Goal: Transaction & Acquisition: Purchase product/service

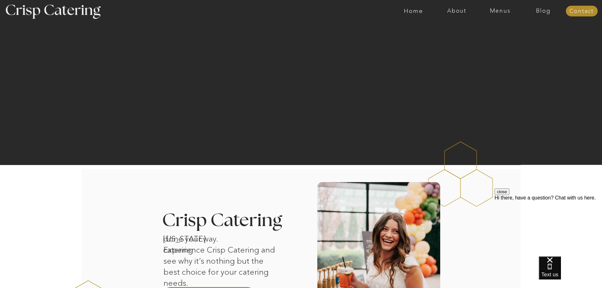
scroll to position [32, 0]
click at [488, 8] on div at bounding box center [326, 11] width 1002 height 22
click at [499, 7] on div at bounding box center [326, 11] width 1002 height 22
click at [497, 13] on nav "Menus" at bounding box center [499, 11] width 43 height 6
click at [484, 39] on nav "Winter (Sep-Feb)" at bounding box center [500, 37] width 52 height 6
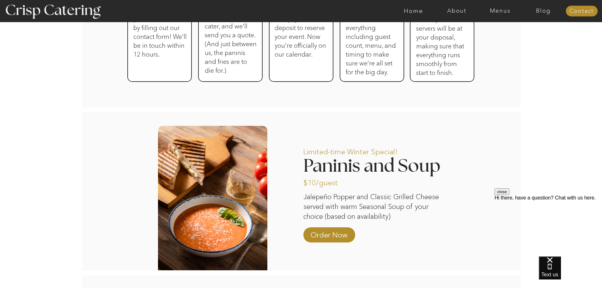
scroll to position [433, 0]
click at [332, 234] on p "Order Now" at bounding box center [329, 233] width 42 height 18
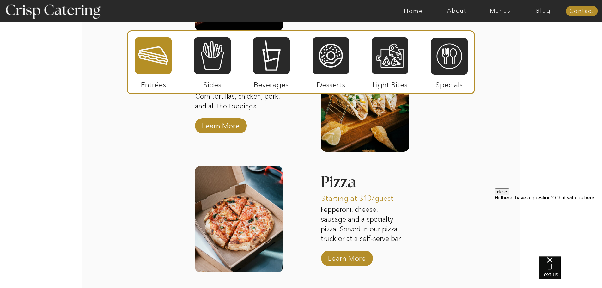
scroll to position [939, 0]
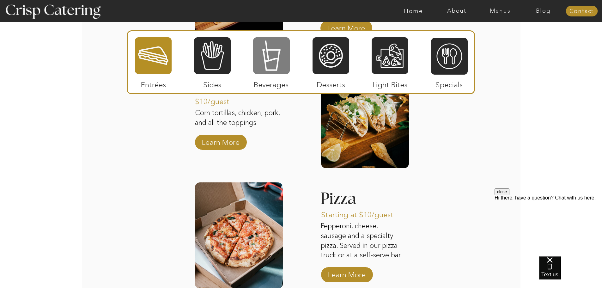
click at [275, 59] on div at bounding box center [271, 56] width 37 height 38
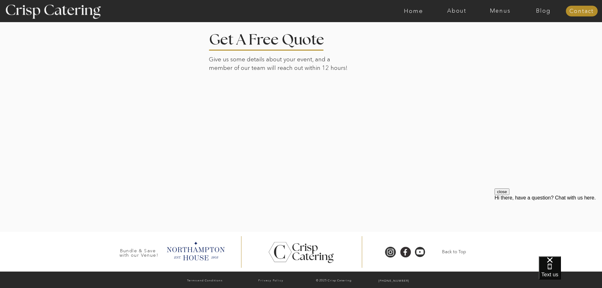
scroll to position [1447, 0]
